Goal: Information Seeking & Learning: Find contact information

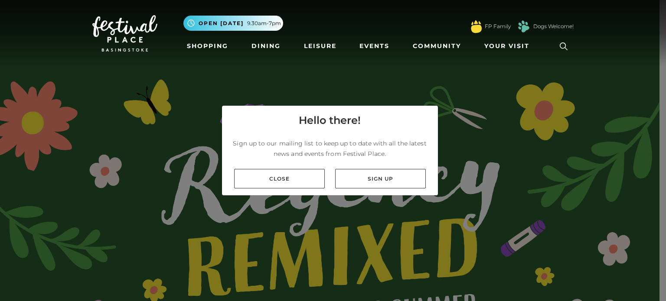
click at [560, 48] on icon at bounding box center [563, 46] width 13 height 13
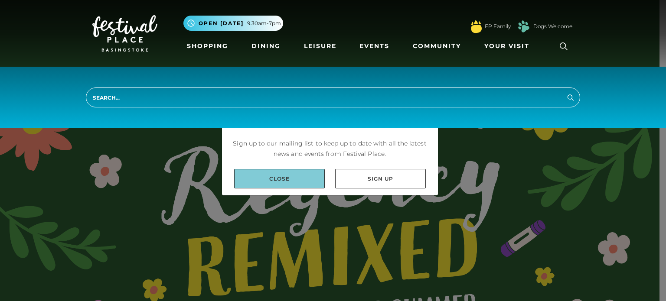
click at [301, 181] on link "Close" at bounding box center [279, 179] width 91 height 20
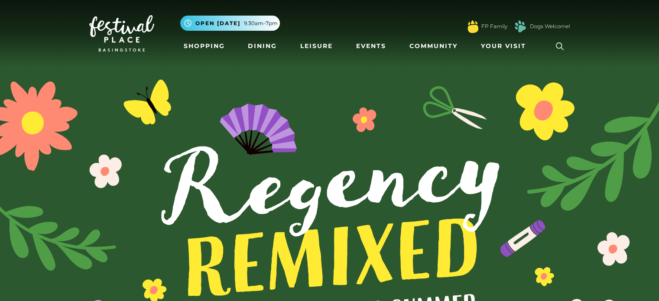
click at [563, 46] on icon at bounding box center [560, 46] width 13 height 13
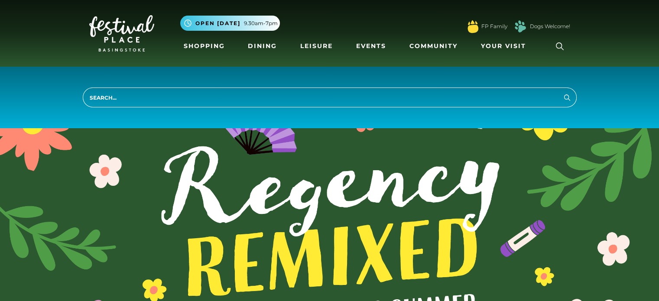
click at [129, 91] on input "search" at bounding box center [330, 98] width 494 height 20
type input "phone number of offices"
click at [562, 92] on button "Search" at bounding box center [567, 97] width 10 height 11
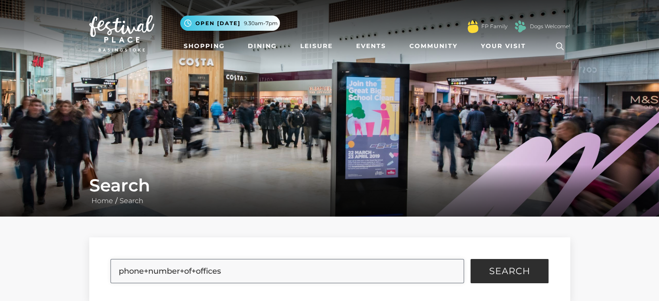
click at [229, 275] on input "phone+number+of+offices" at bounding box center [288, 271] width 354 height 24
type input "phone+number"
click at [501, 274] on span "Search" at bounding box center [509, 271] width 41 height 9
click at [102, 205] on link "Home" at bounding box center [102, 201] width 26 height 8
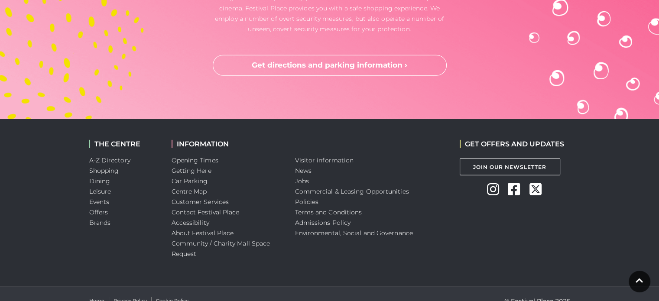
scroll to position [2688, 0]
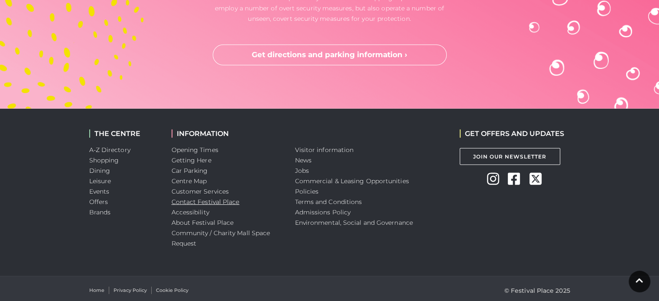
click at [228, 202] on link "Contact Festival Place" at bounding box center [206, 202] width 68 height 8
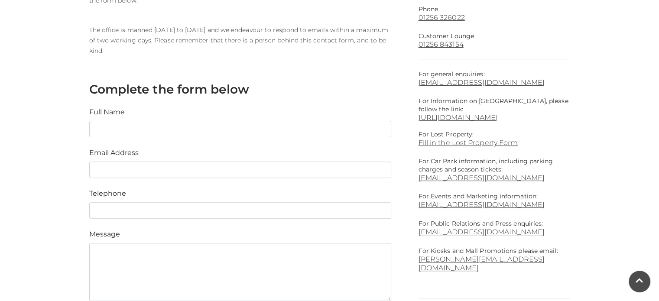
scroll to position [260, 0]
